Goal: Find specific page/section: Find specific page/section

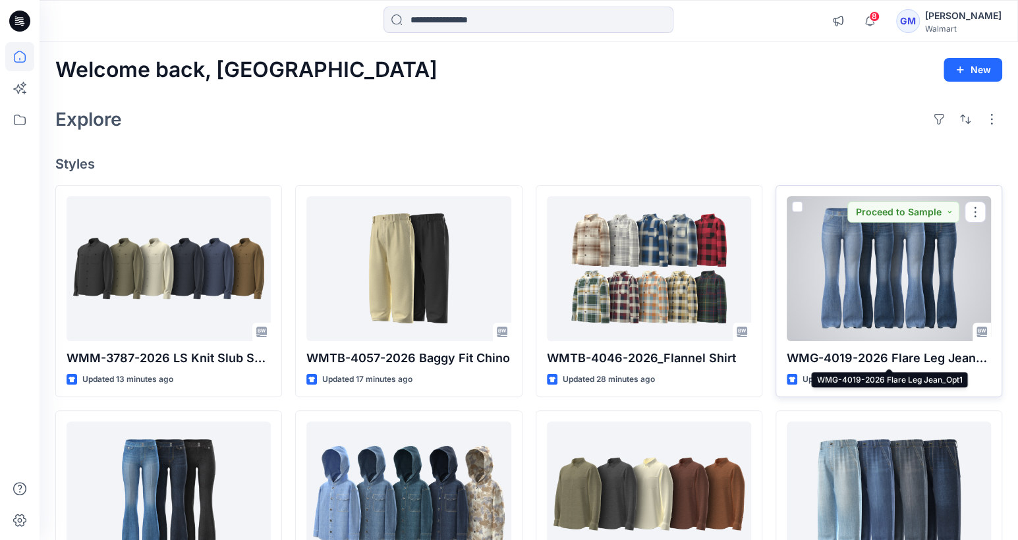
click at [891, 366] on p "WMG-4019-2026 Flare Leg Jean_Opt1" at bounding box center [889, 358] width 204 height 18
click at [891, 357] on p "WMG-4019-2026 Flare Leg Jean_Opt1" at bounding box center [889, 358] width 204 height 18
click at [862, 284] on div at bounding box center [889, 268] width 204 height 145
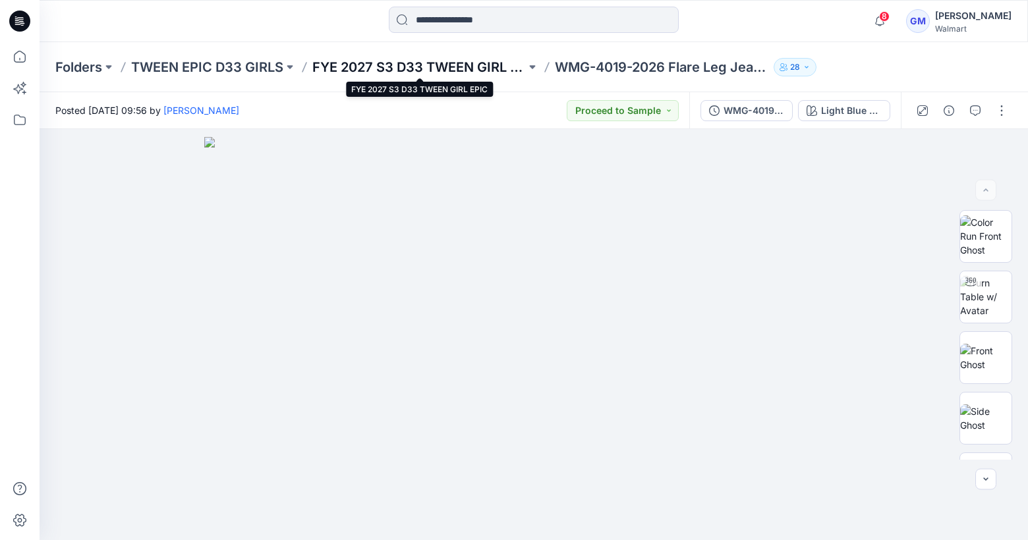
click at [467, 64] on p "FYE 2027 S3 D33 TWEEN GIRL EPIC" at bounding box center [419, 67] width 214 height 18
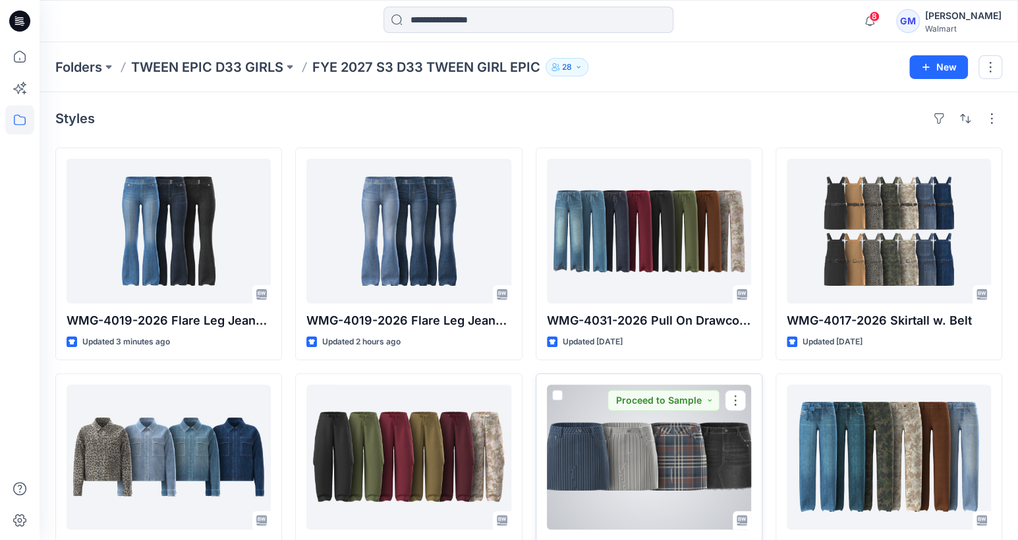
click at [665, 439] on div at bounding box center [649, 457] width 204 height 145
